Goal: Task Accomplishment & Management: Complete application form

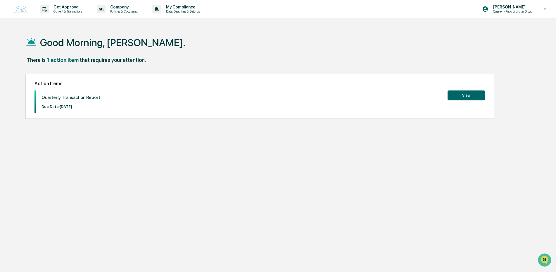
click at [467, 95] on button "View" at bounding box center [465, 96] width 37 height 10
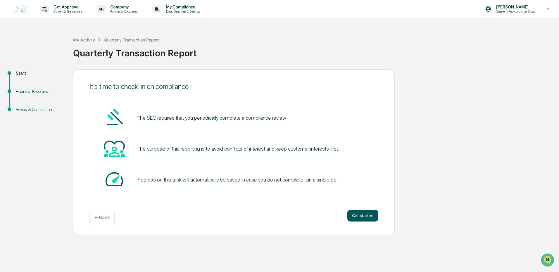
click at [361, 217] on button "Get started" at bounding box center [362, 216] width 31 height 12
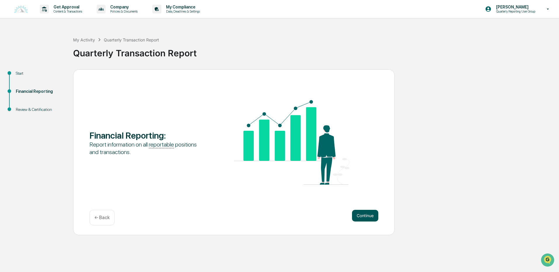
click at [368, 215] on button "Continue" at bounding box center [365, 216] width 26 height 12
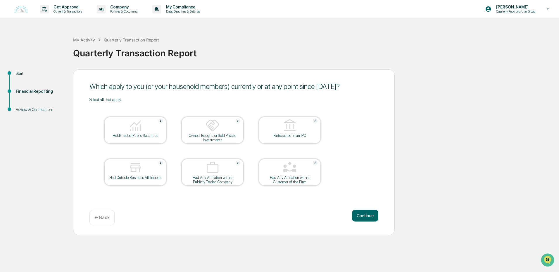
click at [368, 215] on button "Continue" at bounding box center [365, 216] width 26 height 12
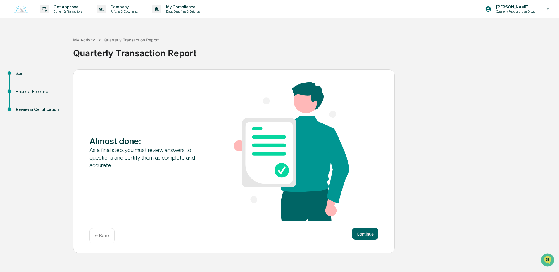
click at [368, 215] on div "Almost done : As a final step, you must review answers to questions and certify…" at bounding box center [233, 152] width 289 height 140
click at [365, 235] on button "Continue" at bounding box center [365, 234] width 26 height 12
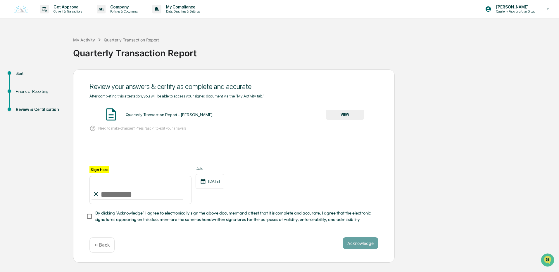
click at [105, 193] on input "Sign here" at bounding box center [140, 190] width 102 height 28
type input "**********"
click at [366, 247] on button "Acknowledge" at bounding box center [360, 244] width 36 height 12
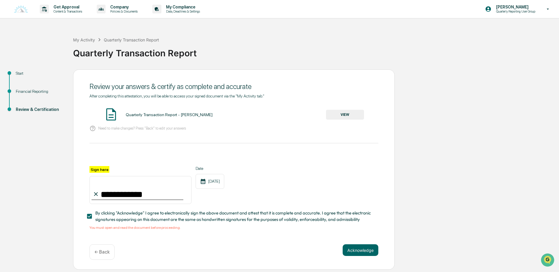
click at [348, 113] on button "VIEW" at bounding box center [345, 115] width 38 height 10
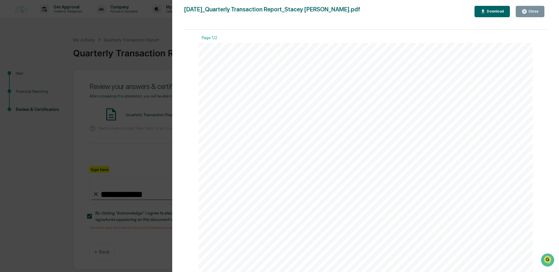
click at [531, 13] on div "Close" at bounding box center [532, 11] width 11 height 4
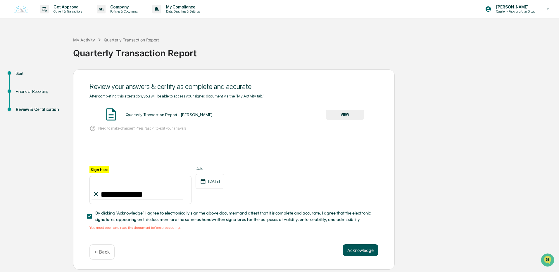
click at [357, 252] on button "Acknowledge" at bounding box center [360, 251] width 36 height 12
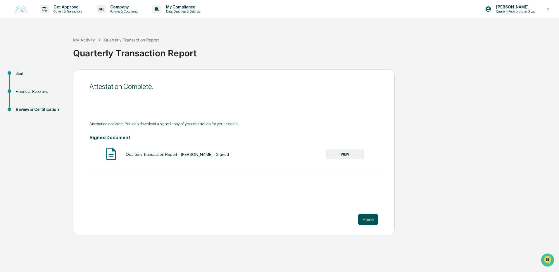
click at [366, 220] on button "Home" at bounding box center [368, 220] width 20 height 12
